Goal: Find specific page/section: Find specific page/section

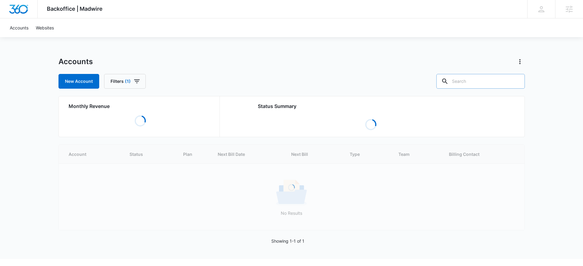
click at [476, 85] on input "text" at bounding box center [481, 81] width 89 height 15
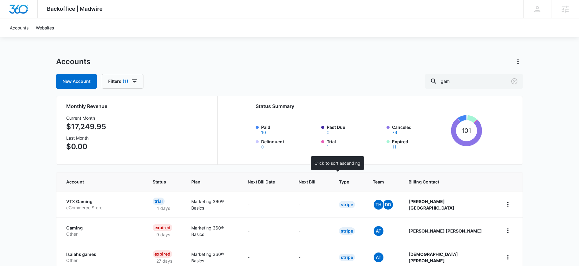
click at [315, 180] on span "Next Bill" at bounding box center [306, 181] width 17 height 6
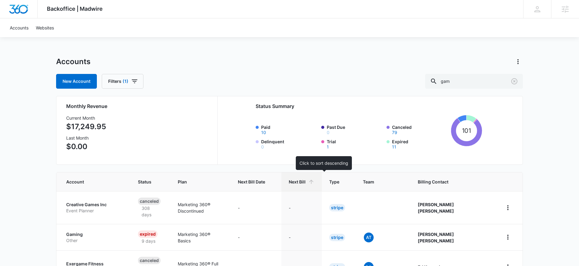
click at [314, 184] on icon at bounding box center [311, 181] width 6 height 6
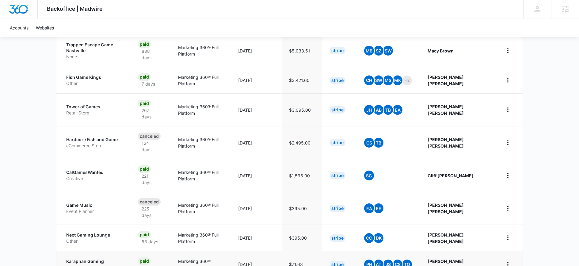
scroll to position [171, 0]
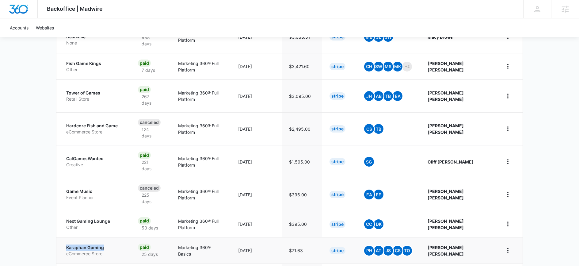
drag, startPoint x: 60, startPoint y: 215, endPoint x: 104, endPoint y: 215, distance: 43.8
click at [104, 237] on td "Karaphan Gaming eCommerce Store" at bounding box center [93, 250] width 74 height 26
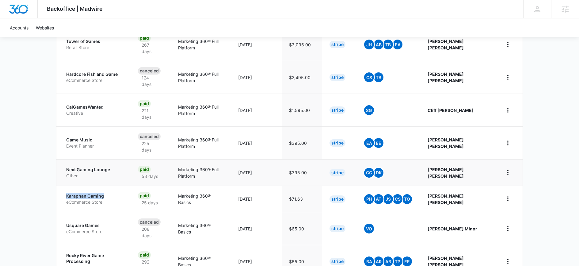
scroll to position [99, 0]
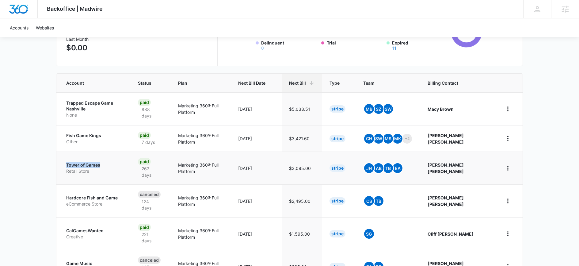
drag, startPoint x: 65, startPoint y: 155, endPoint x: 100, endPoint y: 154, distance: 34.6
click at [100, 154] on td "Tower of Games Retail Store" at bounding box center [93, 167] width 74 height 33
copy p "Tower of Games"
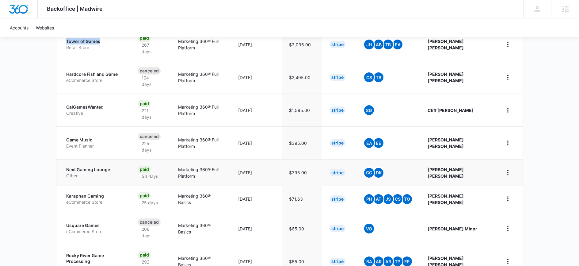
scroll to position [223, 0]
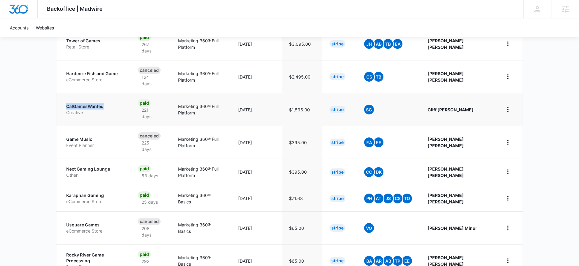
drag, startPoint x: 62, startPoint y: 83, endPoint x: 108, endPoint y: 84, distance: 46.6
click at [108, 93] on td "CalGamesWanted Creative" at bounding box center [93, 109] width 74 height 33
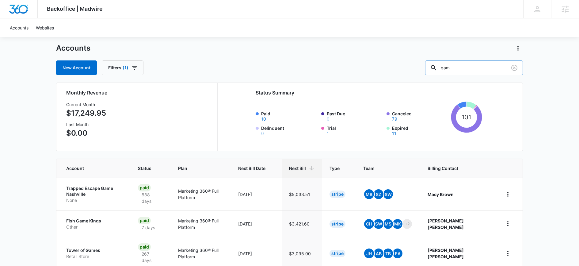
click at [469, 71] on input "gam" at bounding box center [474, 67] width 98 height 15
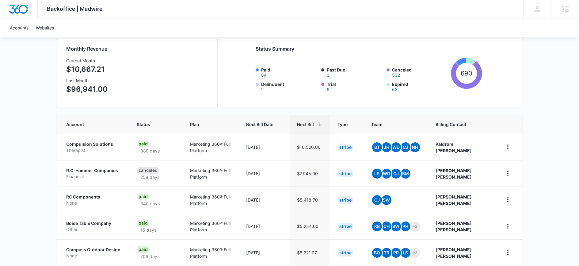
scroll to position [67, 0]
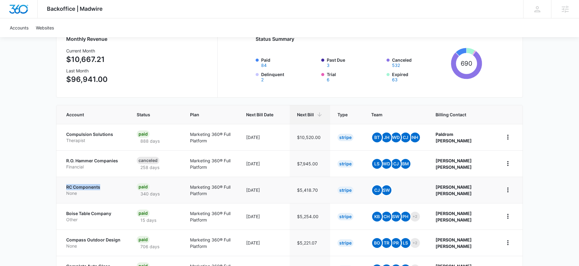
drag, startPoint x: 62, startPoint y: 187, endPoint x: 101, endPoint y: 189, distance: 38.9
click at [101, 189] on td "RC Components None" at bounding box center [92, 190] width 73 height 26
copy p "RC Components"
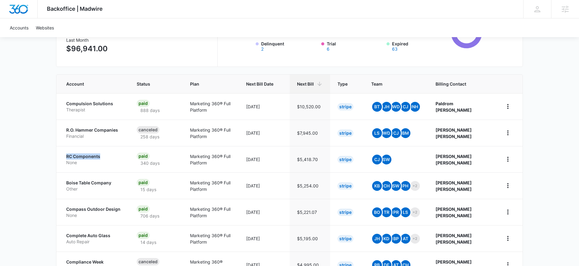
scroll to position [14, 0]
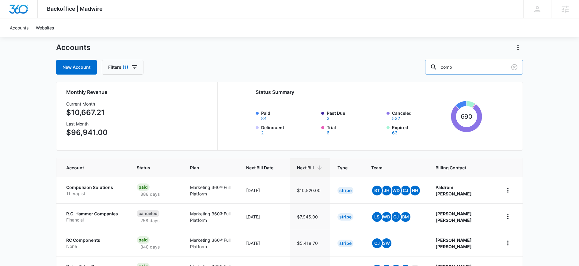
click at [470, 70] on input "comp" at bounding box center [474, 67] width 98 height 15
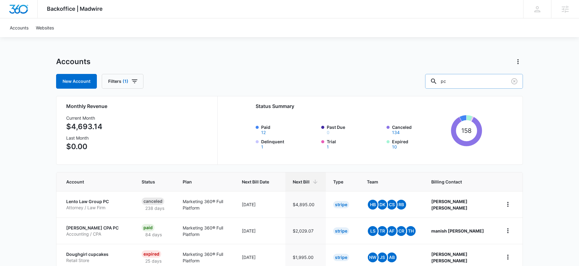
click at [463, 83] on input "pc" at bounding box center [474, 81] width 98 height 15
type input "g"
type input "custom"
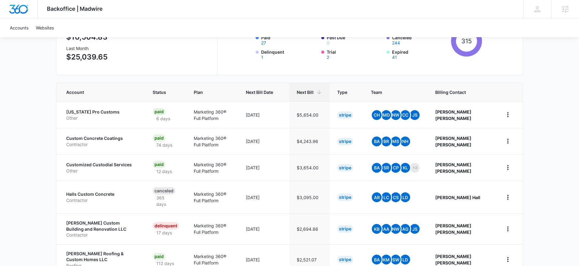
scroll to position [6, 0]
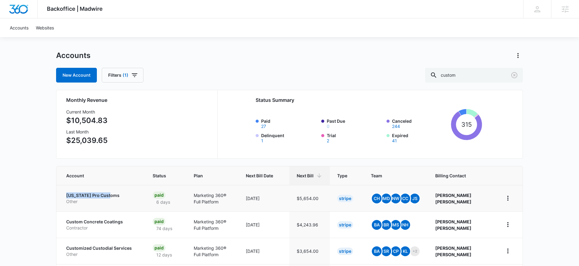
drag, startPoint x: 71, startPoint y: 195, endPoint x: 111, endPoint y: 196, distance: 39.5
click at [111, 196] on td "[US_STATE] Pro Customs Other" at bounding box center [100, 198] width 89 height 26
copy p "[US_STATE] Pro Customs"
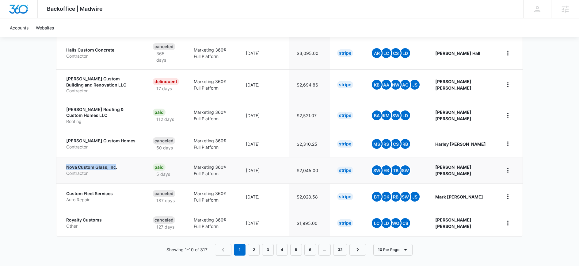
drag, startPoint x: 73, startPoint y: 163, endPoint x: 114, endPoint y: 165, distance: 41.1
click at [114, 165] on td "Nova Custom Glass, Inc. Contractor" at bounding box center [100, 170] width 89 height 26
copy p "Nova Custom Glass, Inc"
click at [512, 168] on button "home" at bounding box center [508, 170] width 10 height 10
click at [548, 144] on div "Backoffice | Madwire Apps Settings DD [PERSON_NAME] [PERSON_NAME][EMAIL_ADDRESS…" at bounding box center [289, 18] width 579 height 503
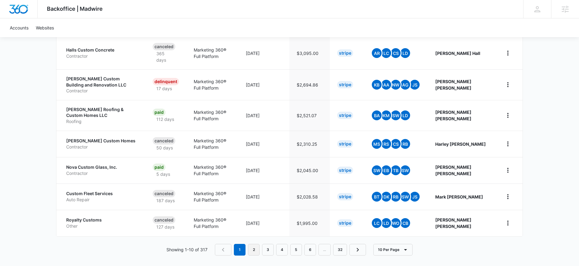
click at [255, 248] on link "2" at bounding box center [254, 250] width 12 height 12
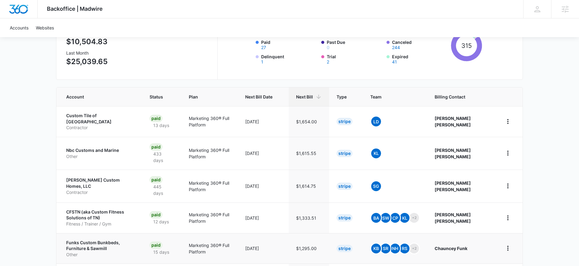
scroll to position [109, 0]
